Goal: Information Seeking & Learning: Learn about a topic

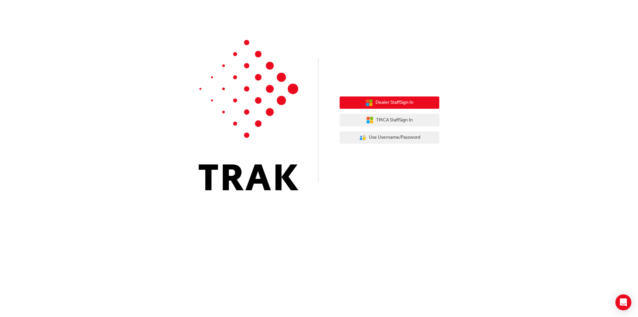
click at [391, 100] on span "Dealer Staff Sign In" at bounding box center [394, 103] width 38 height 8
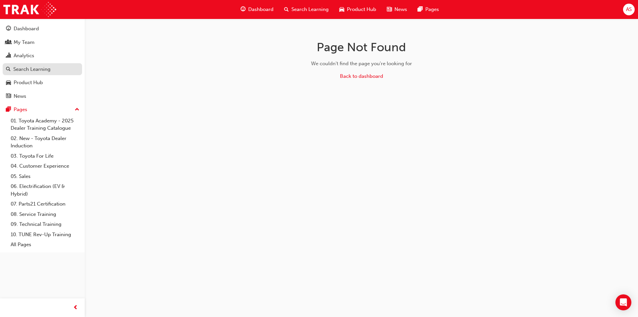
click at [50, 69] on div "Search Learning" at bounding box center [31, 69] width 37 height 8
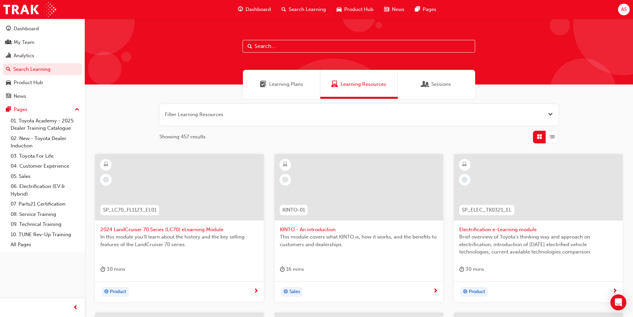
click at [266, 48] on input "text" at bounding box center [358, 46] width 233 height 13
type input "toyota for life"
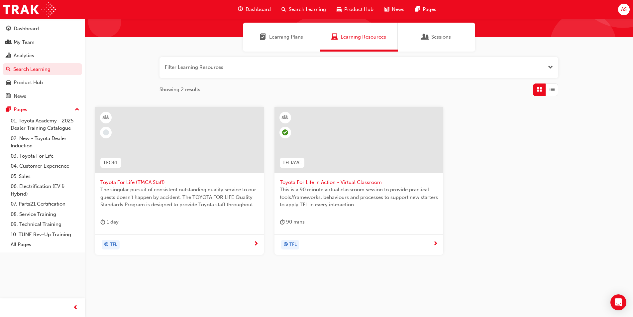
scroll to position [49, 0]
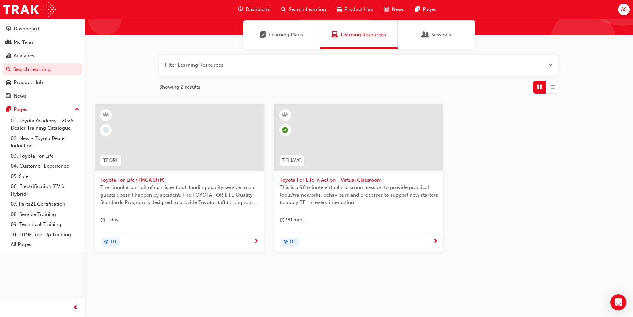
click at [306, 179] on span "Toyota For Life In Action - Virtual Classroom" at bounding box center [359, 180] width 158 height 8
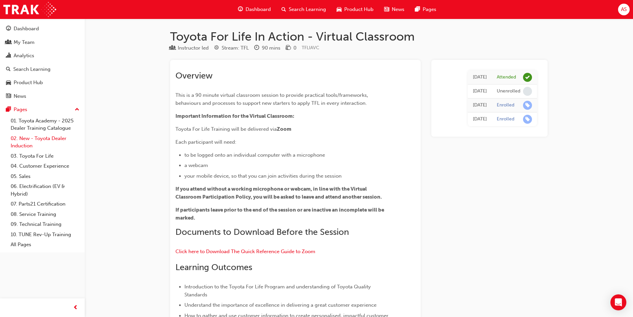
click at [36, 136] on link "02. New - Toyota Dealer Induction" at bounding box center [45, 142] width 74 height 18
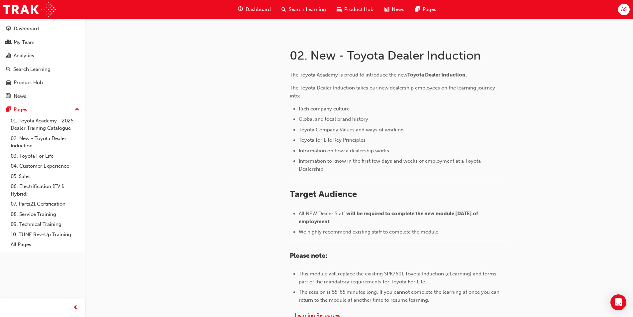
scroll to position [112, 0]
